Goal: Task Accomplishment & Management: Manage account settings

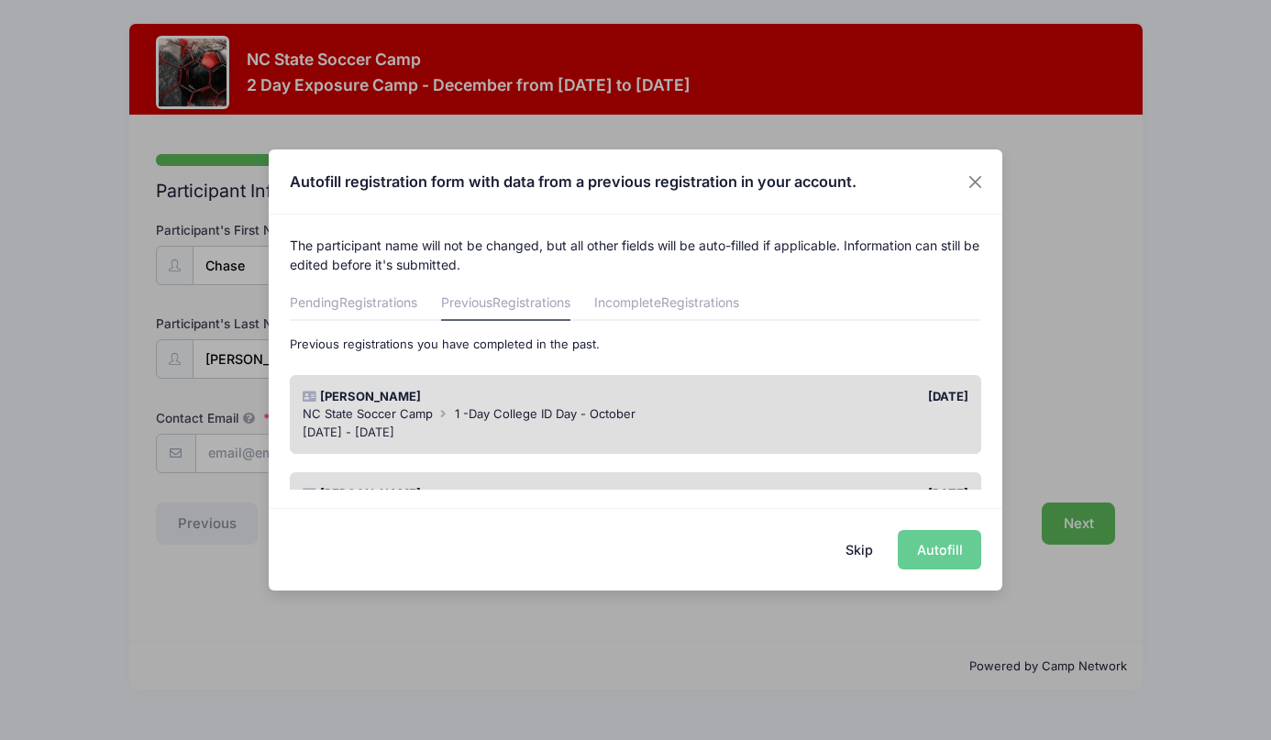
click at [789, 425] on div "[DATE] - [DATE]" at bounding box center [636, 433] width 667 height 18
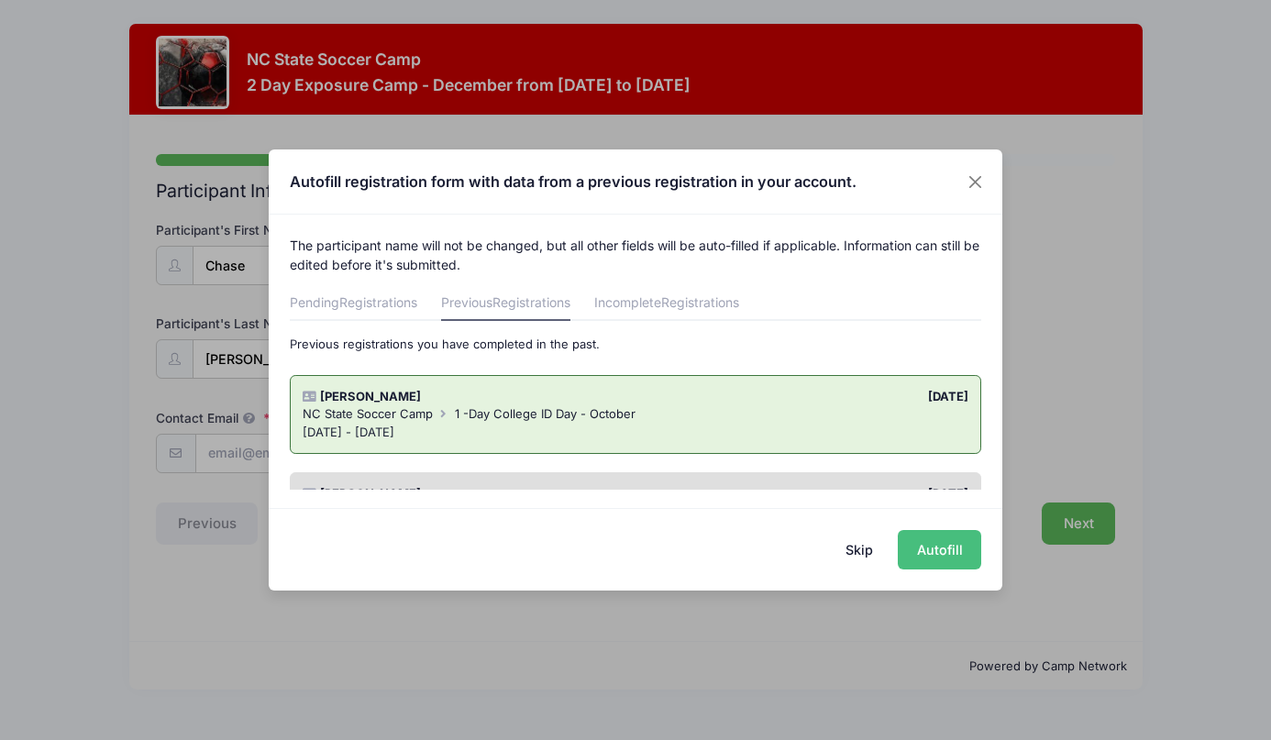
click at [927, 547] on button "Autofill" at bounding box center [939, 549] width 83 height 39
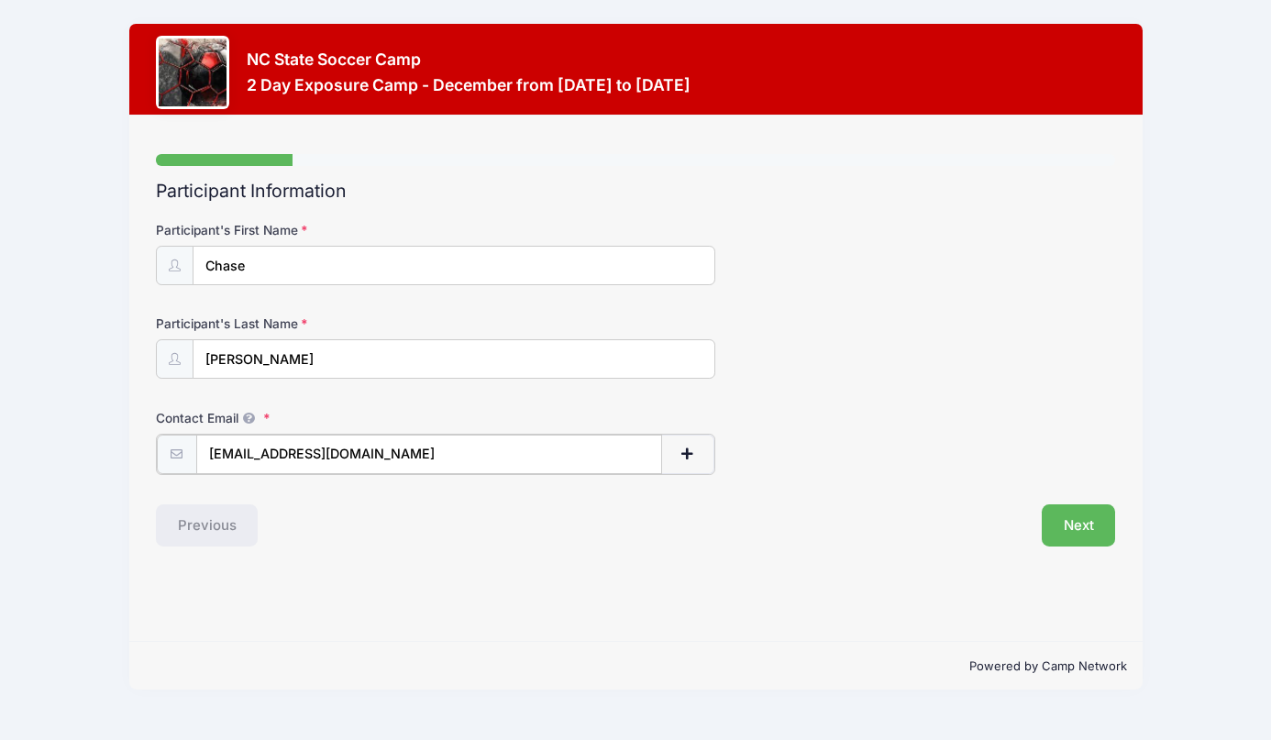
click at [358, 453] on input "katie.hahn3@gmail.com" at bounding box center [429, 454] width 466 height 39
drag, startPoint x: 282, startPoint y: 459, endPoint x: 163, endPoint y: 446, distance: 120.0
click at [163, 446] on div "katie.hahn3@gmail.com" at bounding box center [435, 454] width 559 height 41
type input "c1kjsks@gmail.com"
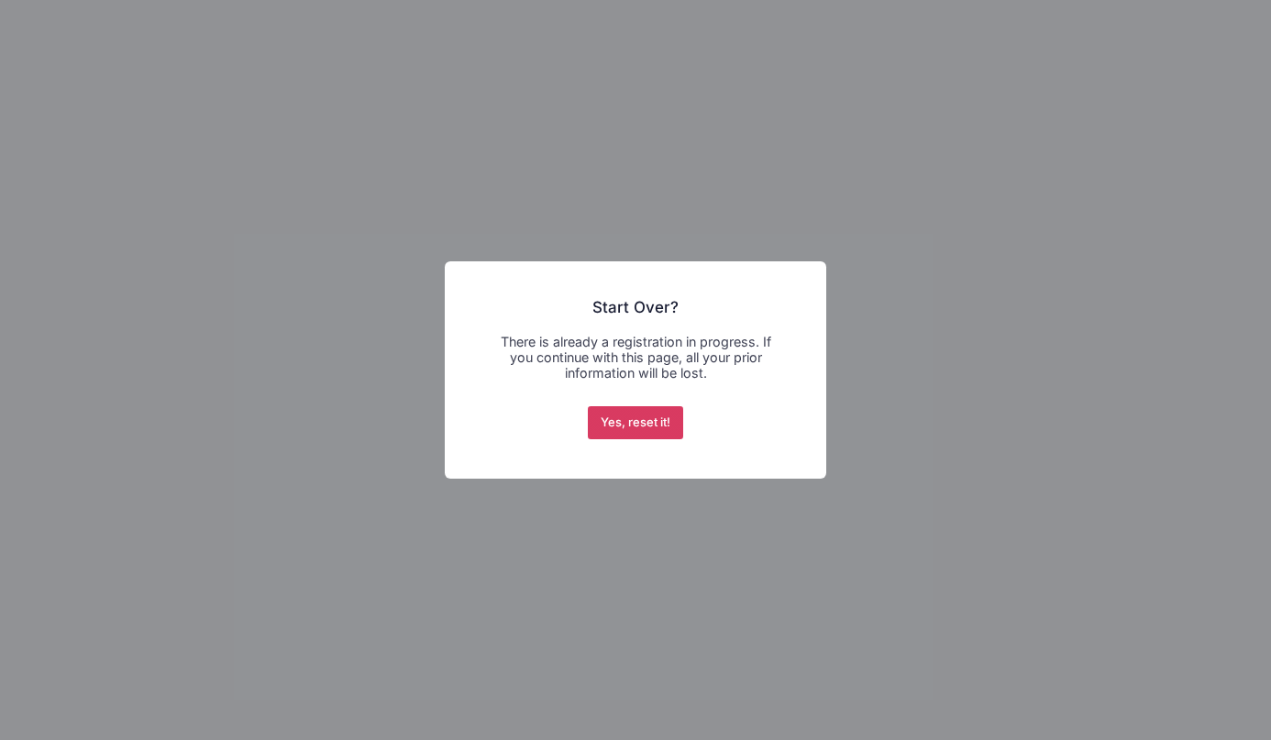
click at [634, 425] on button "Yes, reset it!" at bounding box center [636, 422] width 96 height 33
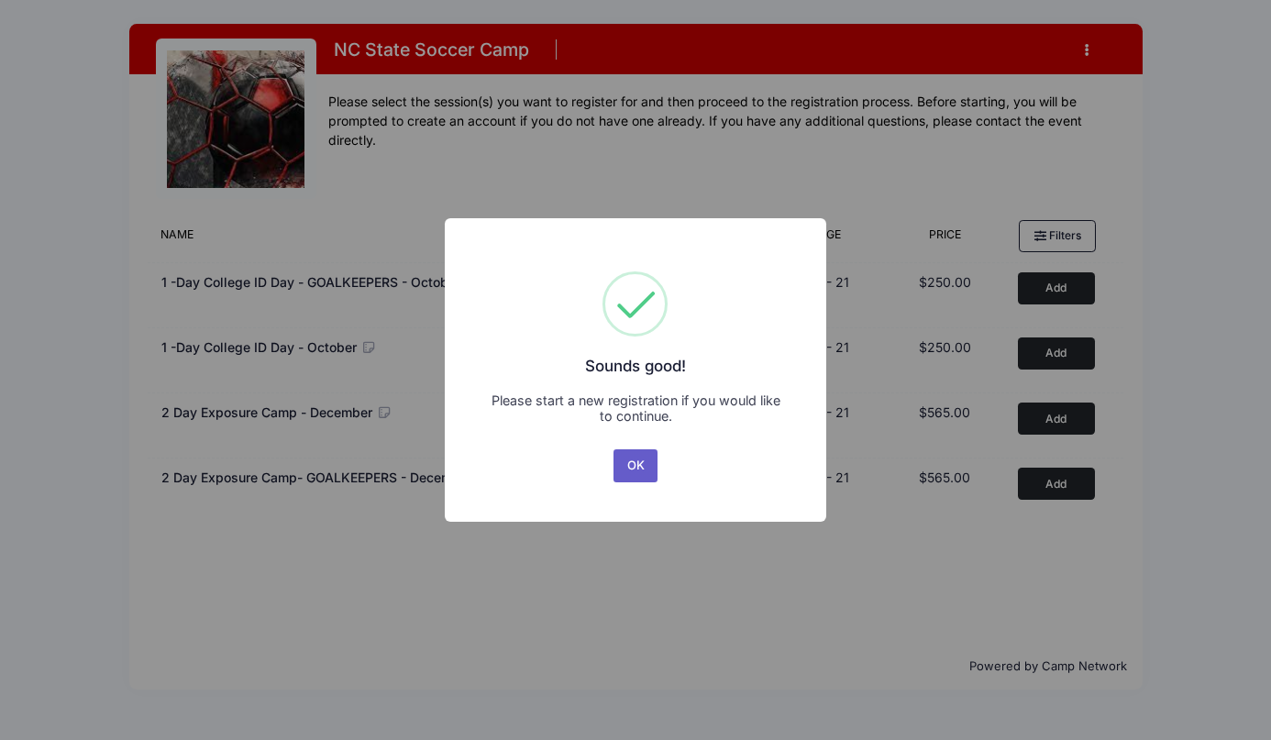
click at [630, 462] on button "OK" at bounding box center [635, 465] width 44 height 33
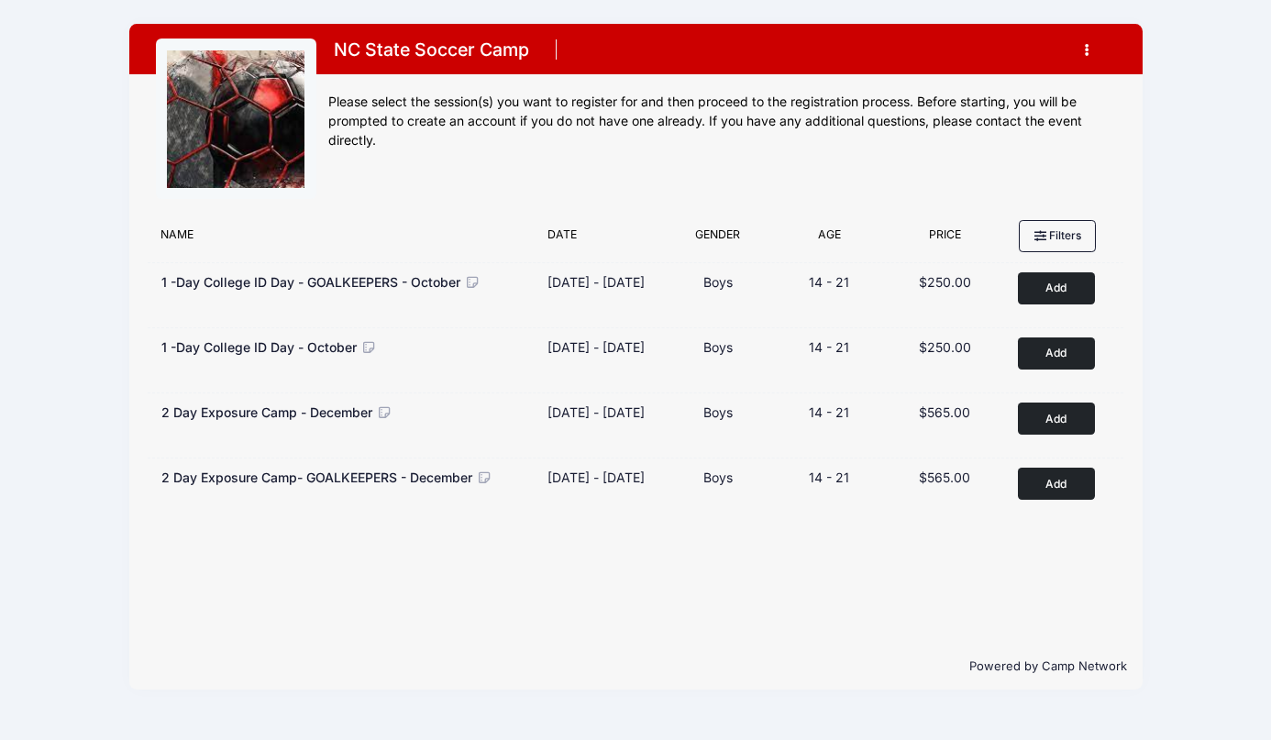
click at [1083, 54] on button "button" at bounding box center [1091, 50] width 50 height 32
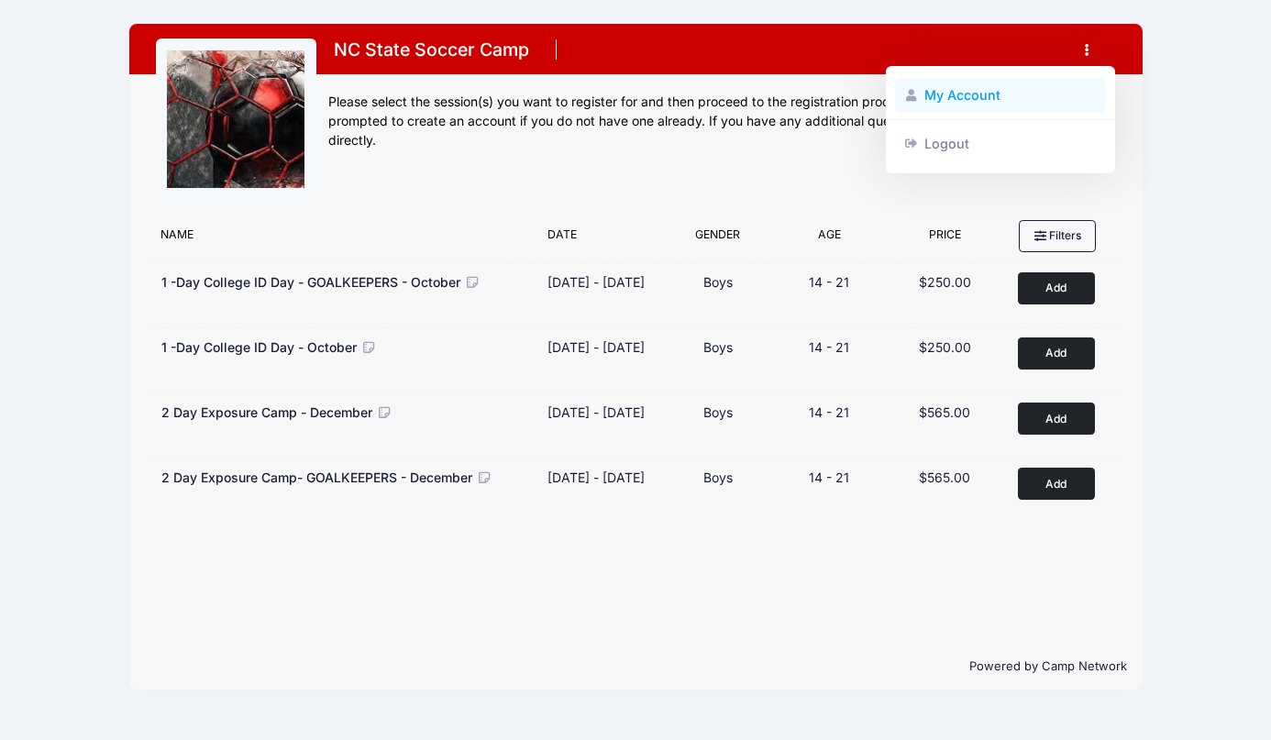
click at [977, 97] on link "My Account" at bounding box center [1001, 95] width 212 height 35
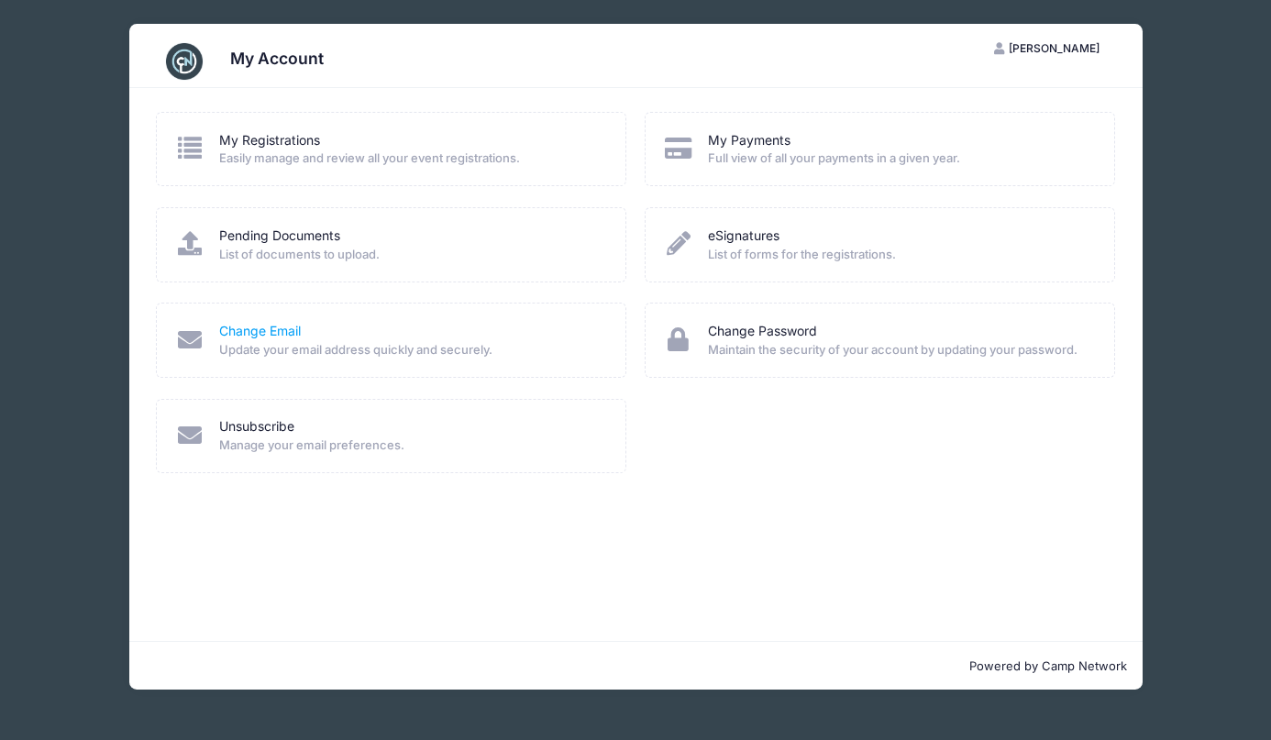
click at [268, 326] on link "Change Email" at bounding box center [260, 331] width 82 height 19
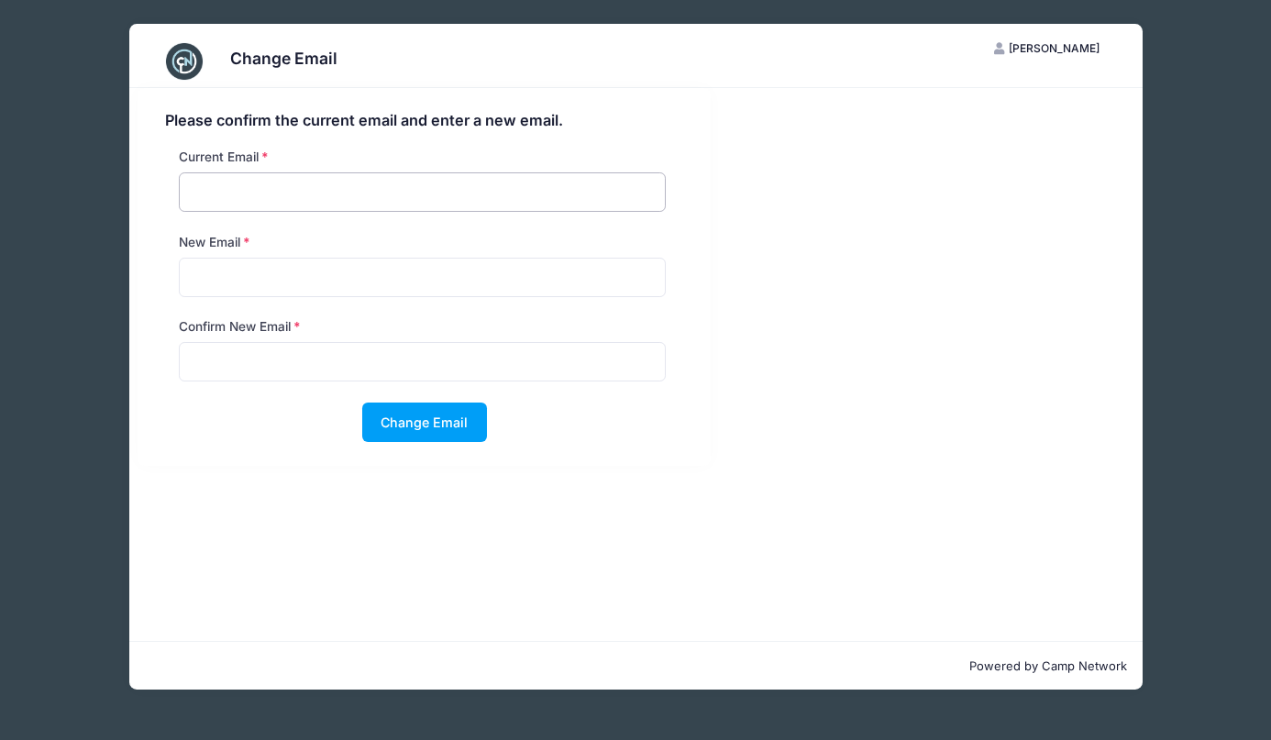
click at [232, 196] on input "email" at bounding box center [423, 191] width 488 height 39
type input "katie.hahn3@gmail.com"
type input "c1kjsks@gmail.com"
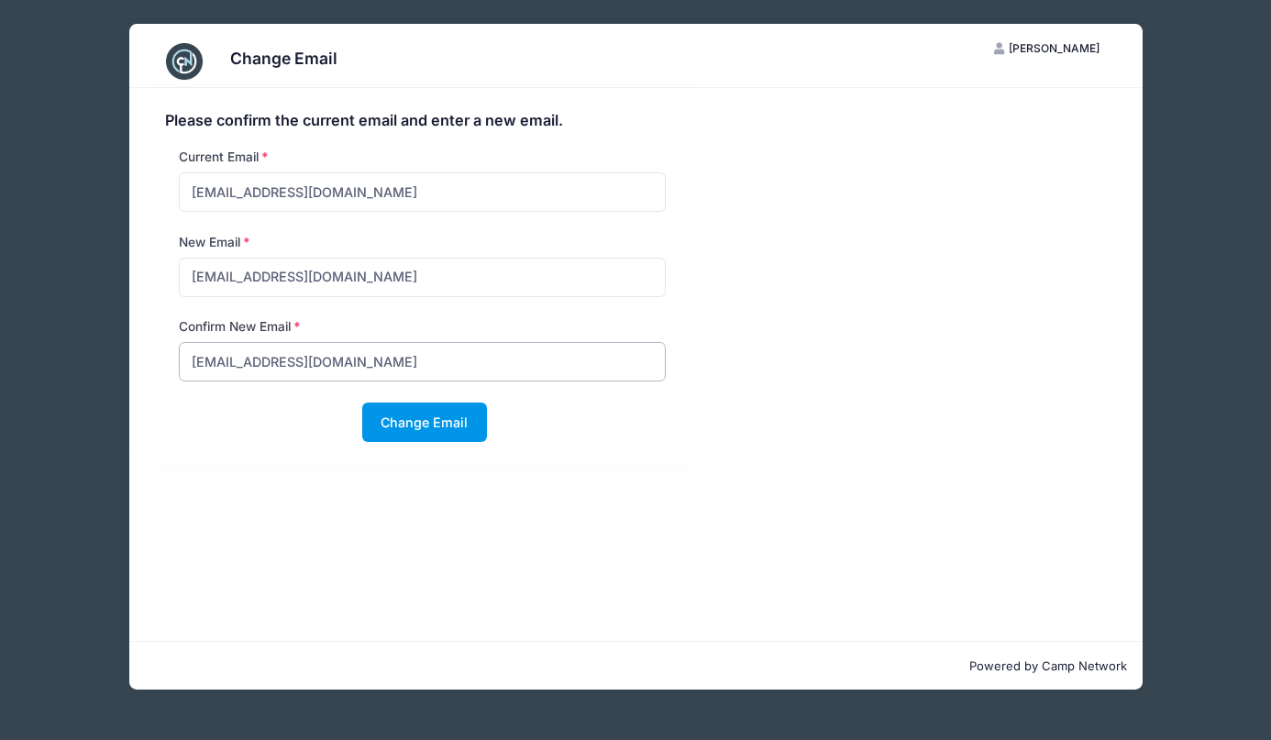
type input "c1kjsks@gmail.com"
click at [414, 423] on button "Change Email" at bounding box center [424, 422] width 125 height 39
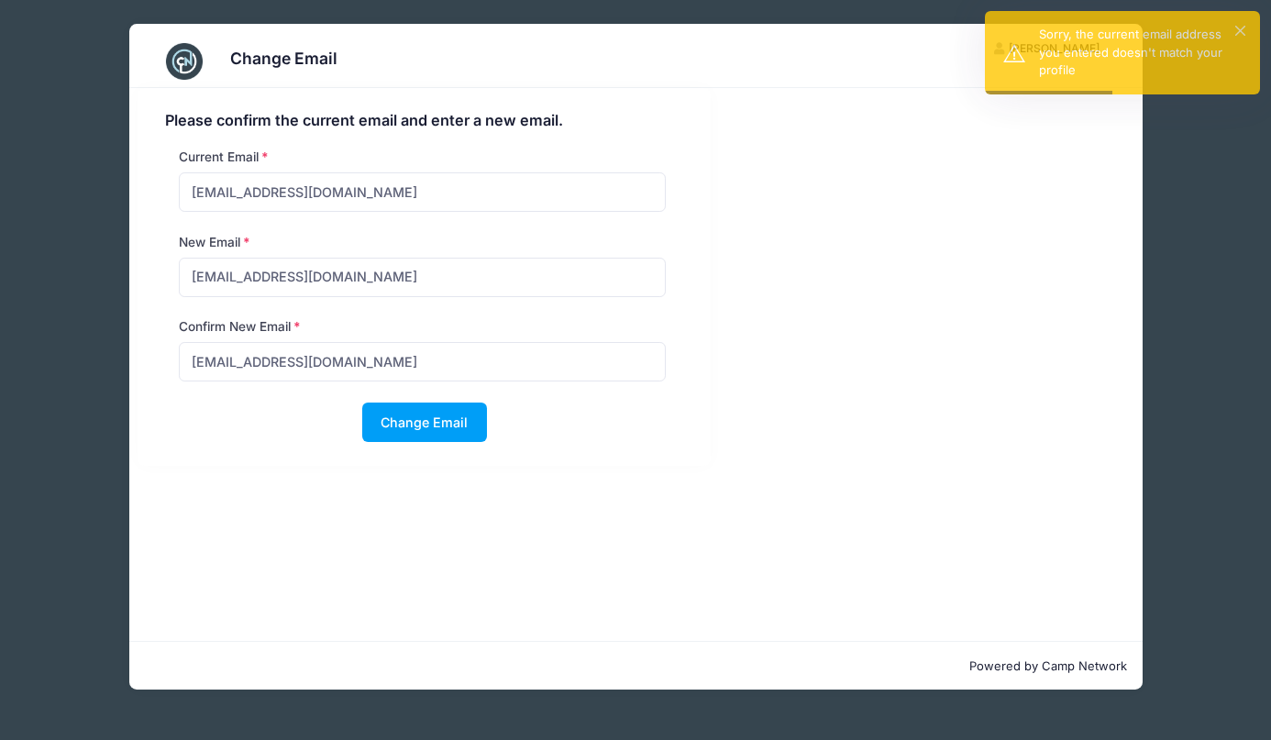
click at [1002, 255] on div "Please confirm the current email and enter a new email. Current Email katie.hah…" at bounding box center [635, 277] width 1013 height 378
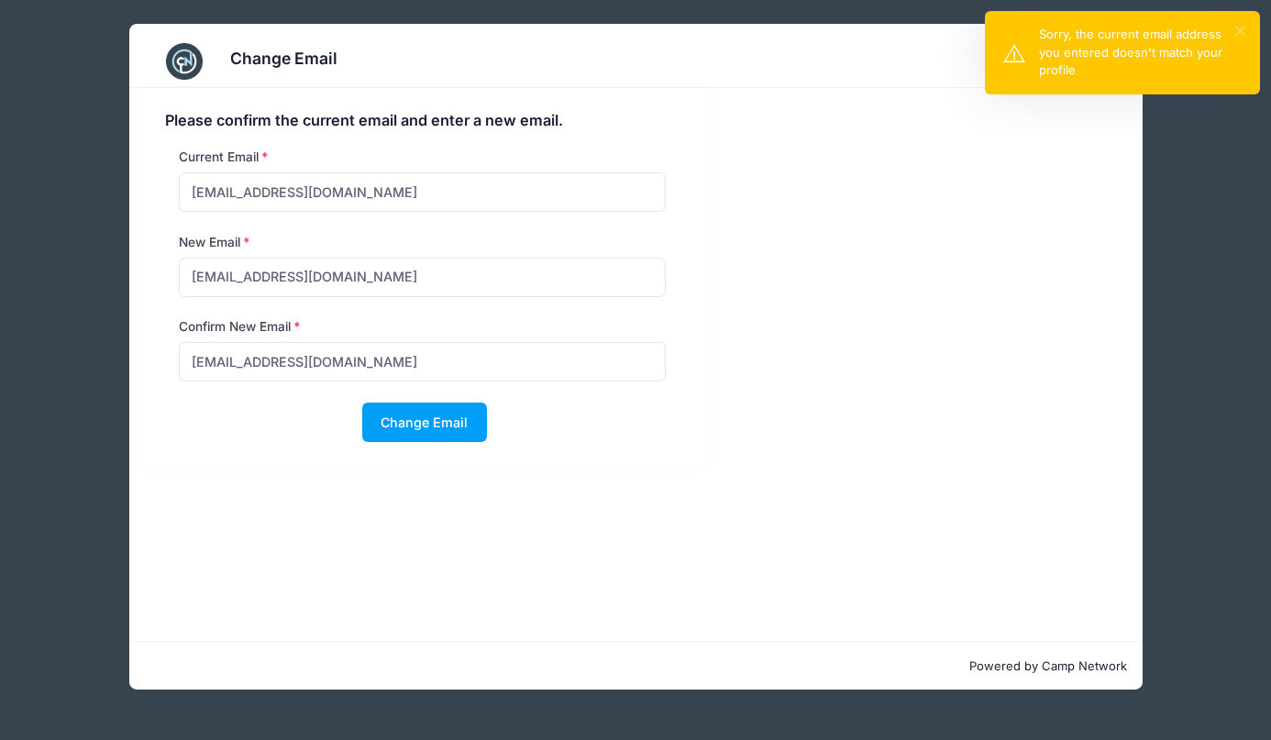
click at [1241, 29] on button "×" at bounding box center [1240, 31] width 10 height 10
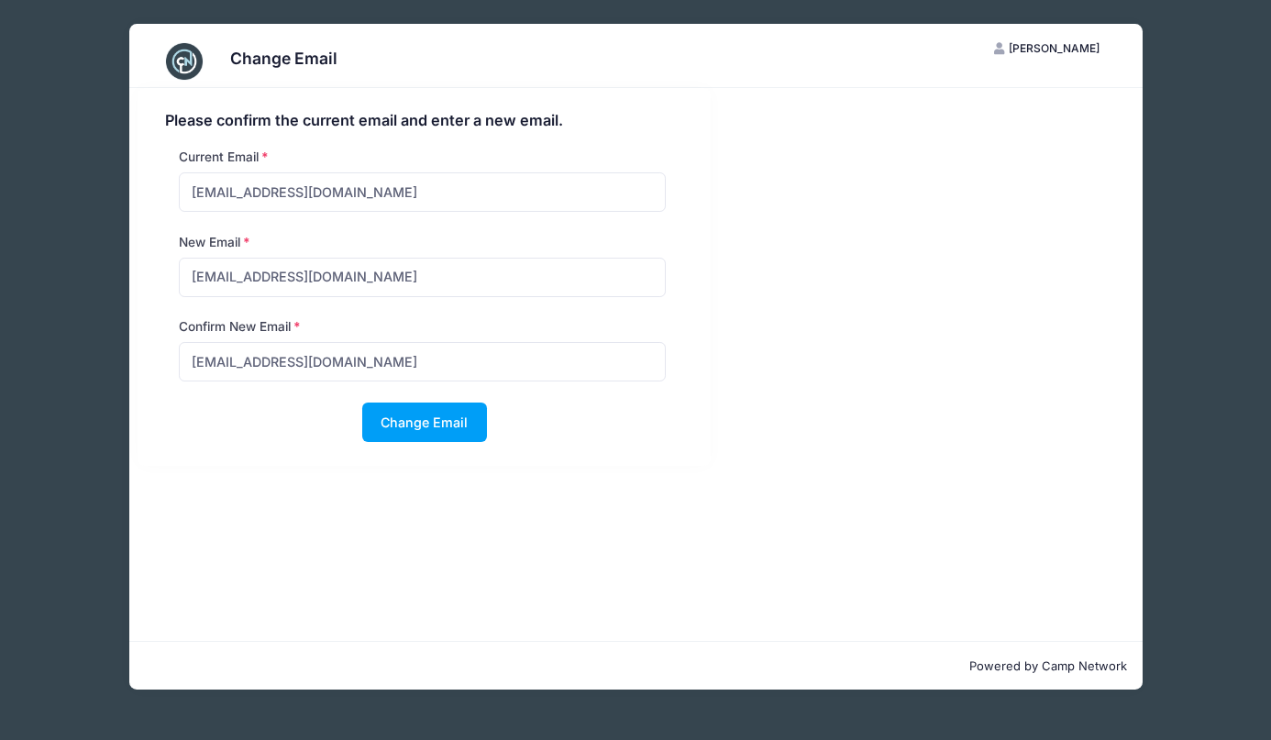
click at [79, 381] on div "Change Email KK Katie Kim My Account Logout Please confirm the current email an…" at bounding box center [636, 356] width 1216 height 713
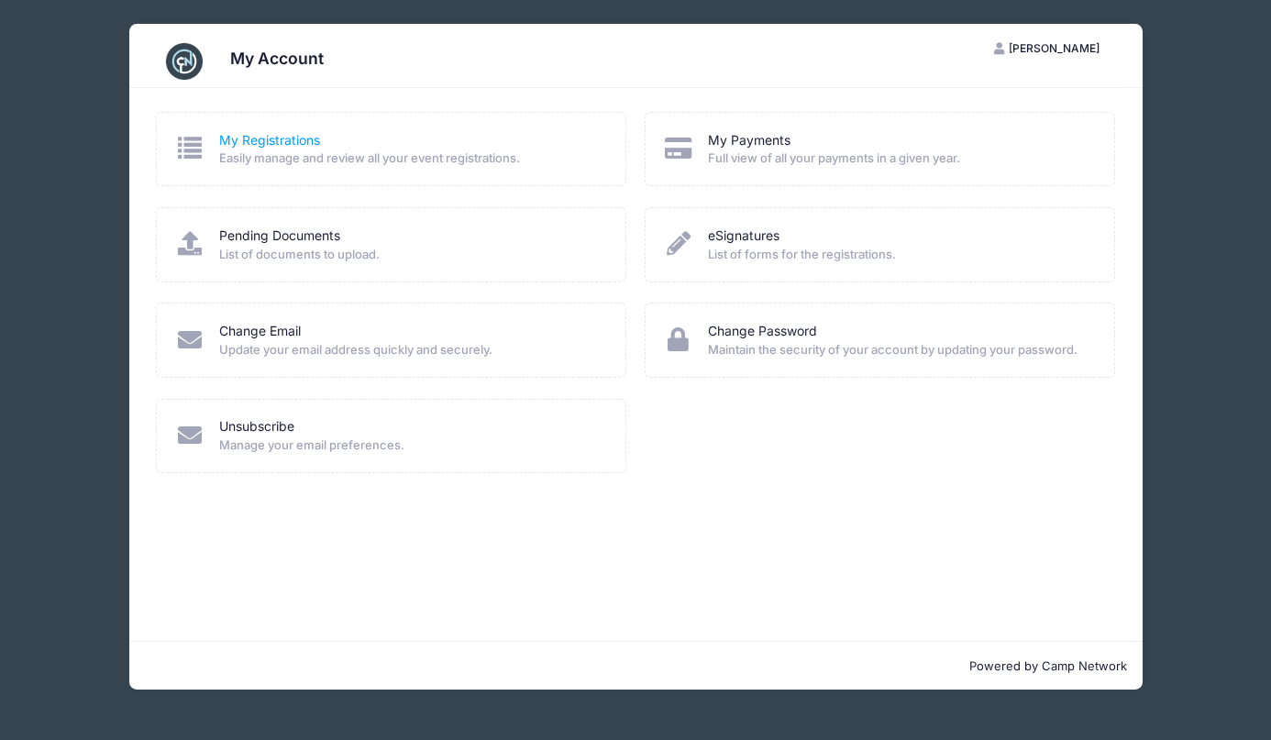
click at [270, 138] on link "My Registrations" at bounding box center [269, 140] width 101 height 19
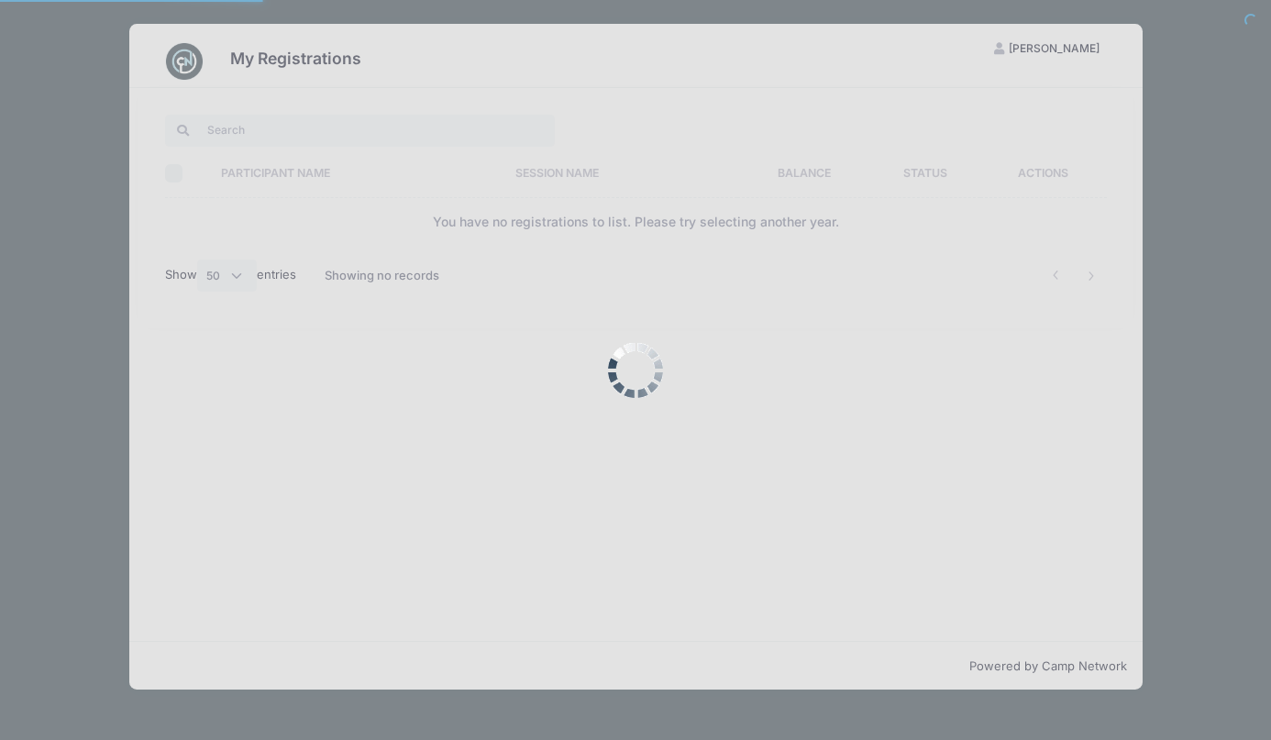
select select "50"
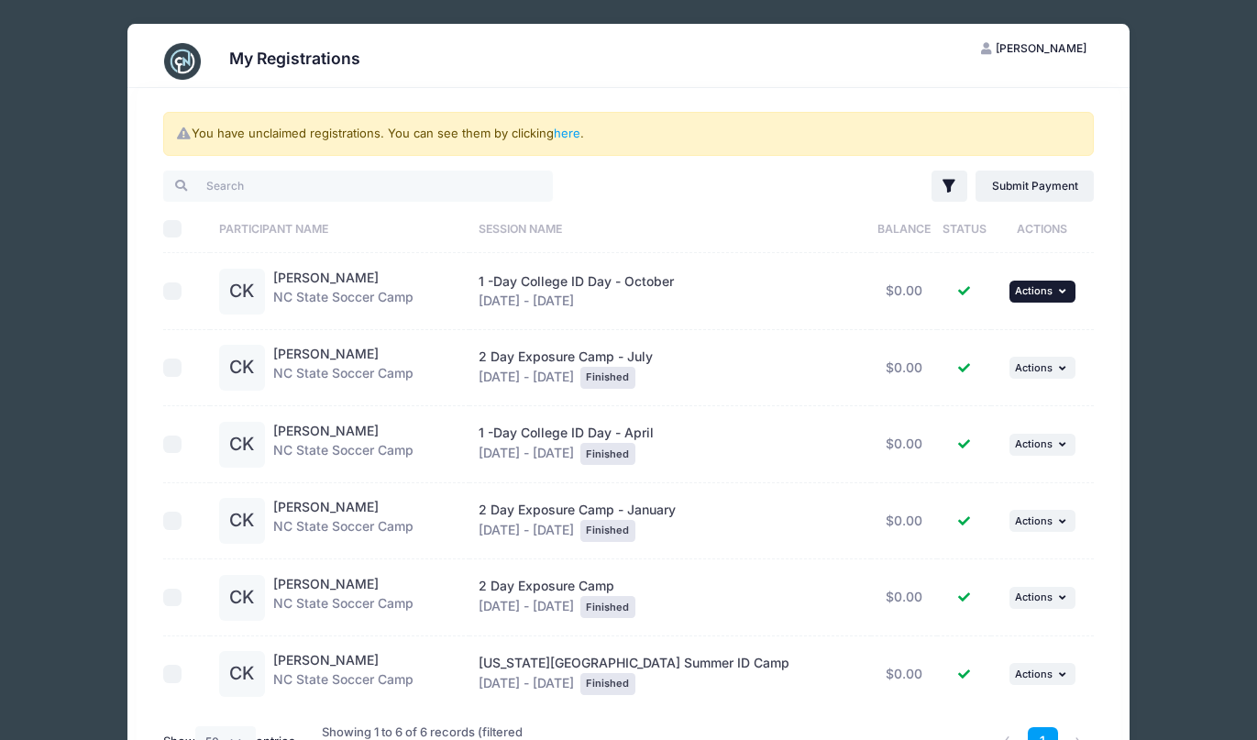
click at [1060, 297] on button "... Actions" at bounding box center [1043, 292] width 66 height 22
click at [976, 336] on link "View Registration" at bounding box center [979, 332] width 166 height 35
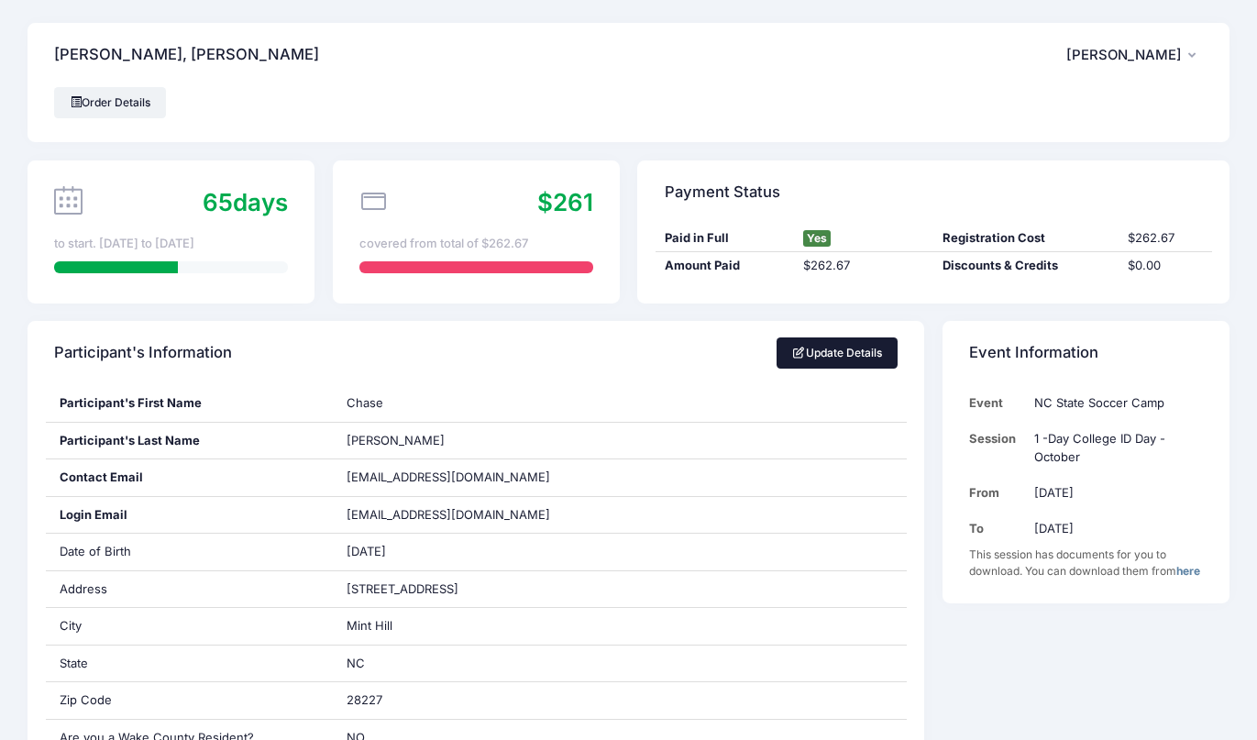
click at [799, 348] on span at bounding box center [799, 353] width 14 height 11
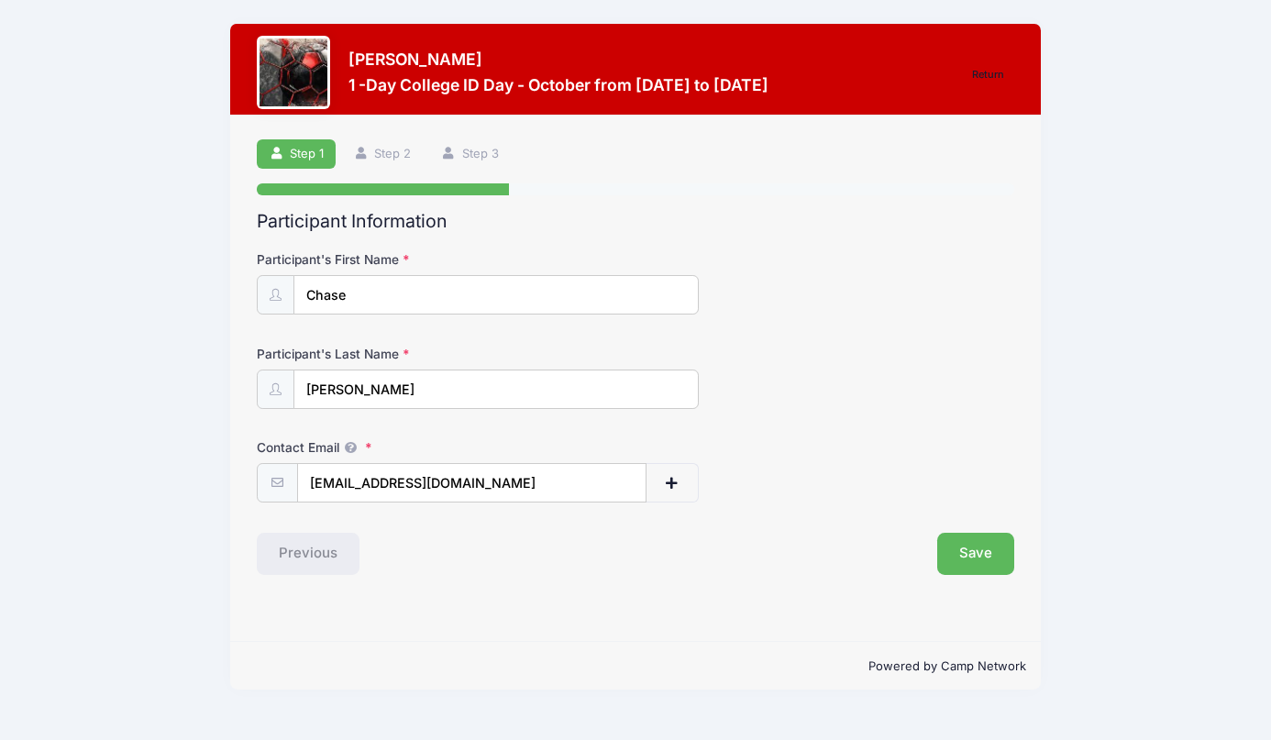
drag, startPoint x: 384, startPoint y: 486, endPoint x: 248, endPoint y: 484, distance: 135.7
click at [248, 484] on div "Step 1 /7 Return Step 1 Step 2 Step 3 Participant Information Participant's Fir…" at bounding box center [635, 379] width 811 height 526
type input "[EMAIL_ADDRESS][DOMAIN_NAME]"
click at [982, 557] on button "Save" at bounding box center [975, 554] width 77 height 42
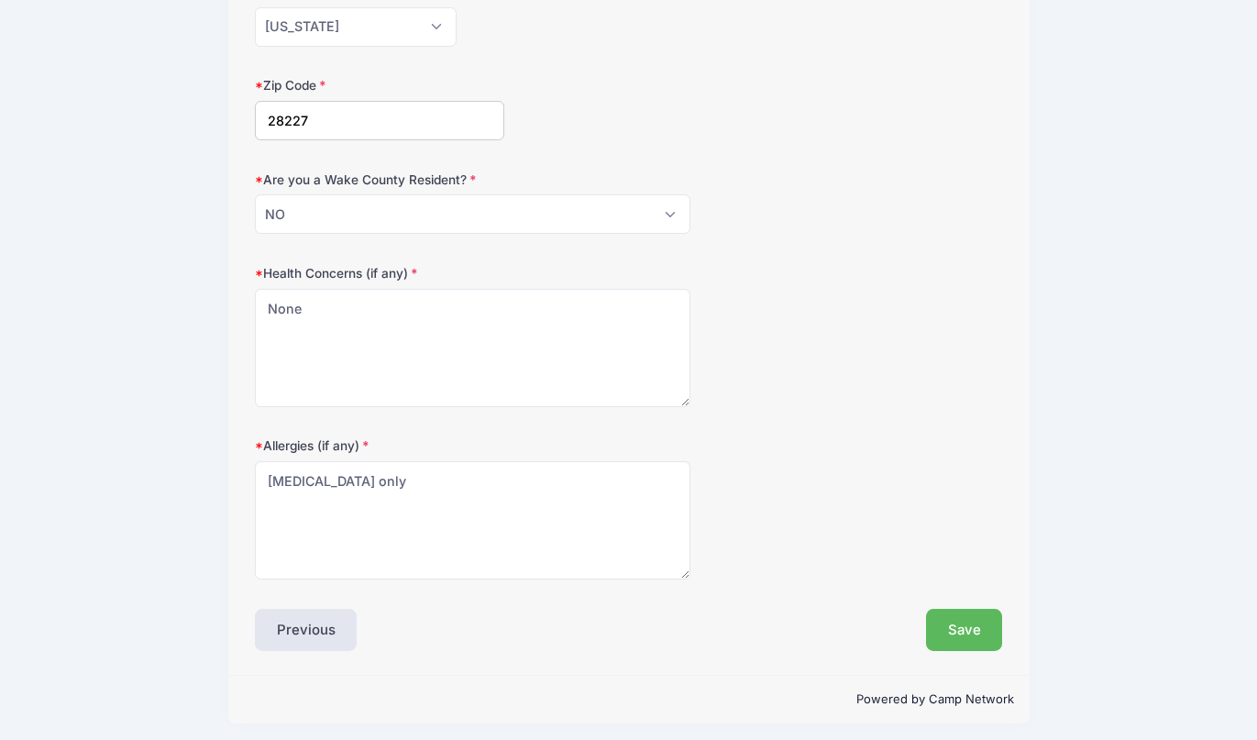
scroll to position [557, 0]
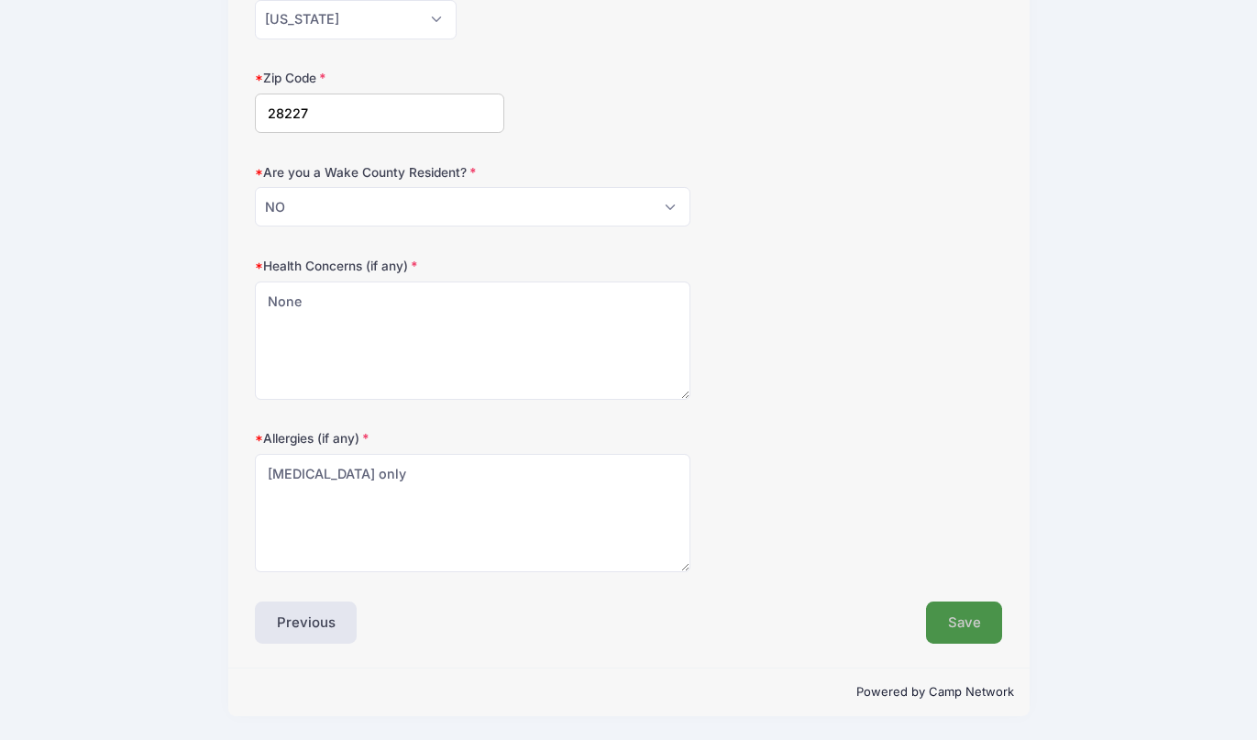
click at [958, 621] on button "Save" at bounding box center [964, 622] width 77 height 42
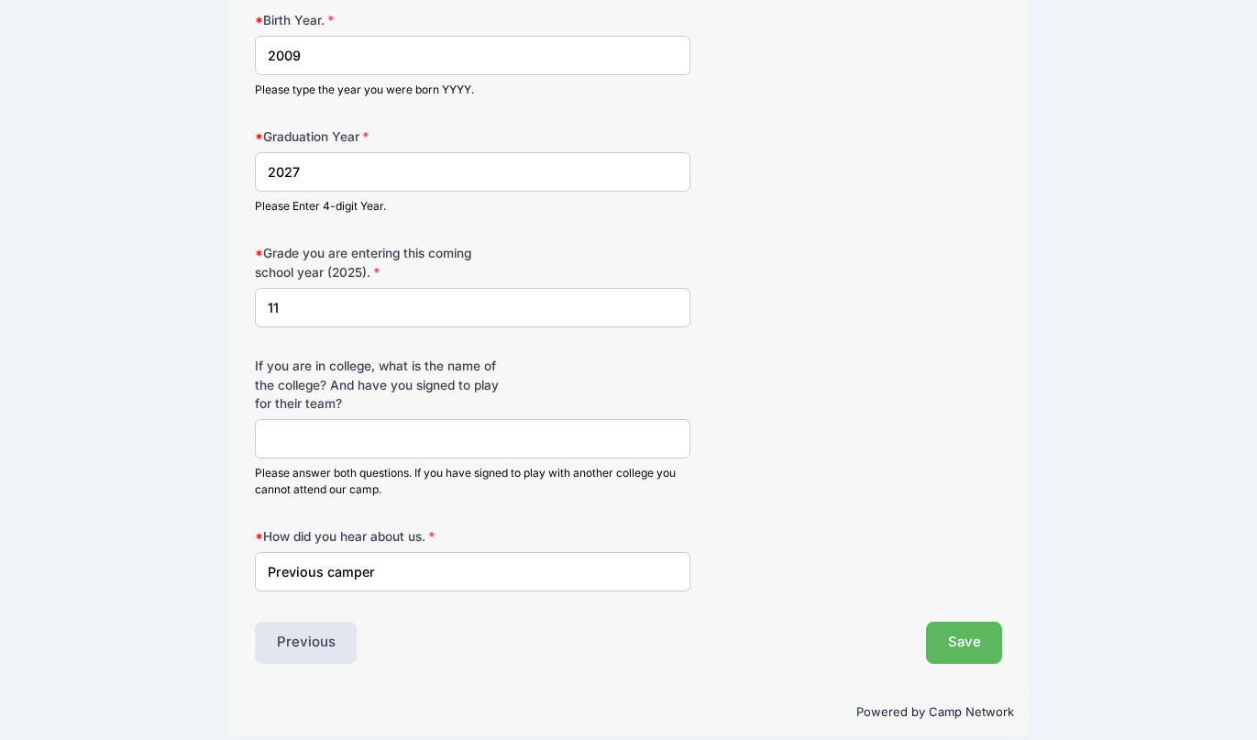
scroll to position [1503, 0]
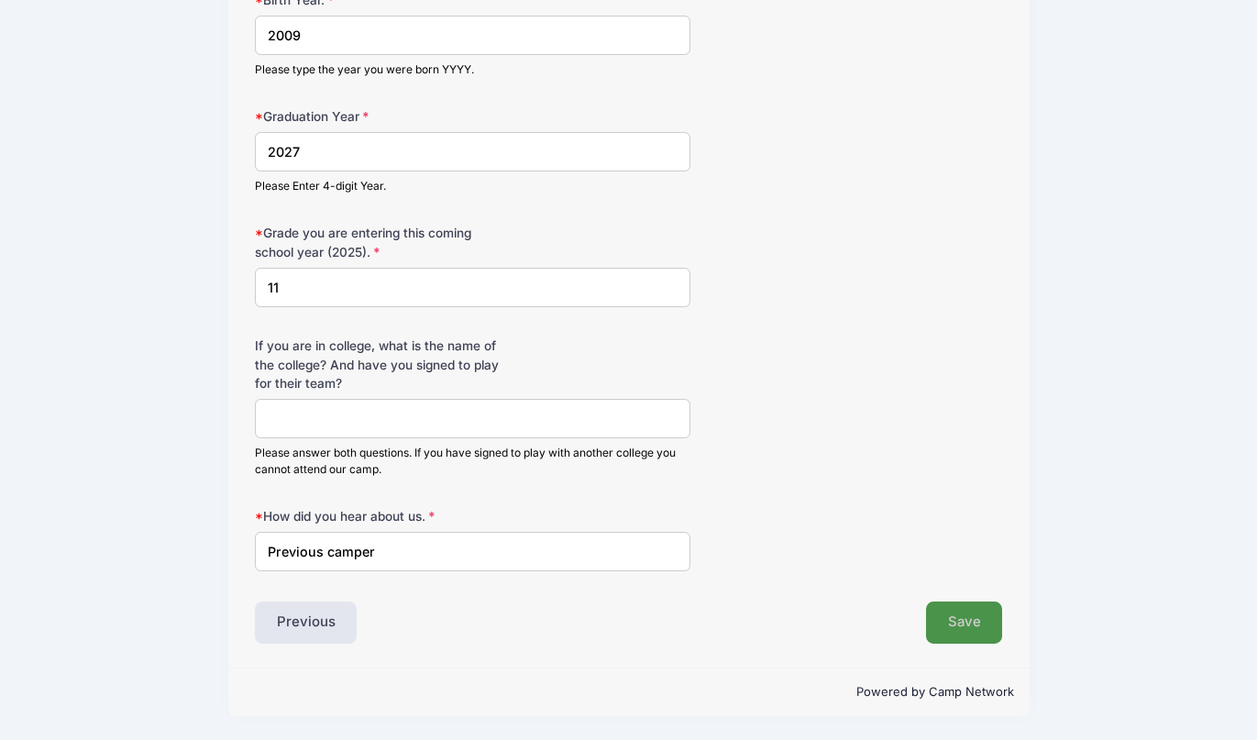
click at [967, 605] on button "Save" at bounding box center [964, 622] width 77 height 42
